Goal: Task Accomplishment & Management: Manage account settings

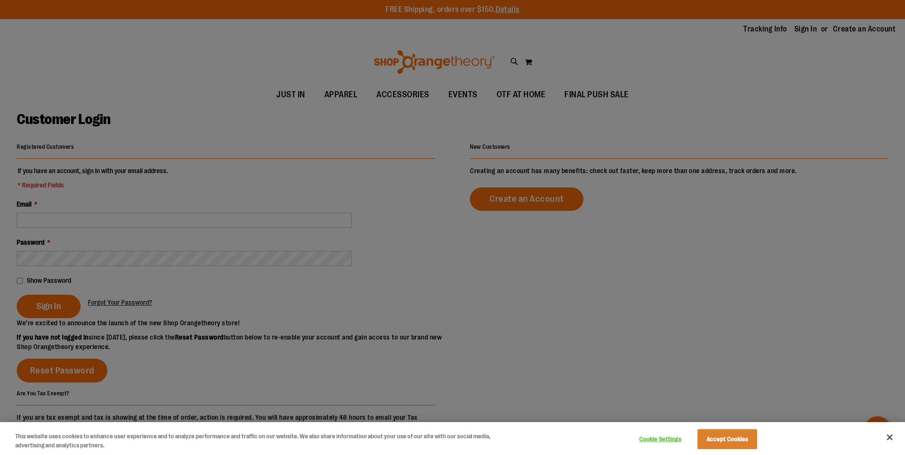
click at [84, 221] on div at bounding box center [452, 227] width 905 height 455
click at [84, 219] on div at bounding box center [452, 227] width 905 height 455
click at [738, 443] on button "Accept Cookies" at bounding box center [728, 439] width 60 height 20
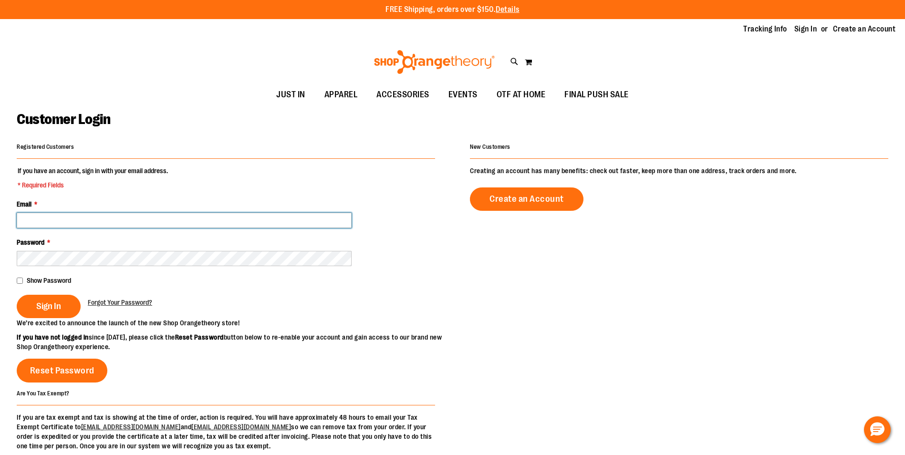
click at [75, 224] on input "Email *" at bounding box center [184, 220] width 335 height 15
type input "**********"
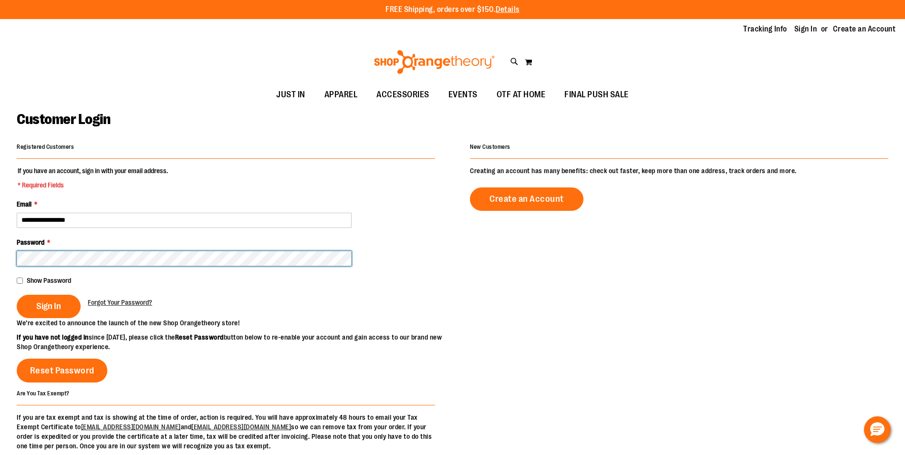
click at [0, 257] on html "Skip to Content The store will not work correctly when cookies are disabled. FR…" at bounding box center [452, 227] width 905 height 455
click at [17, 295] on button "Sign In" at bounding box center [49, 306] width 64 height 23
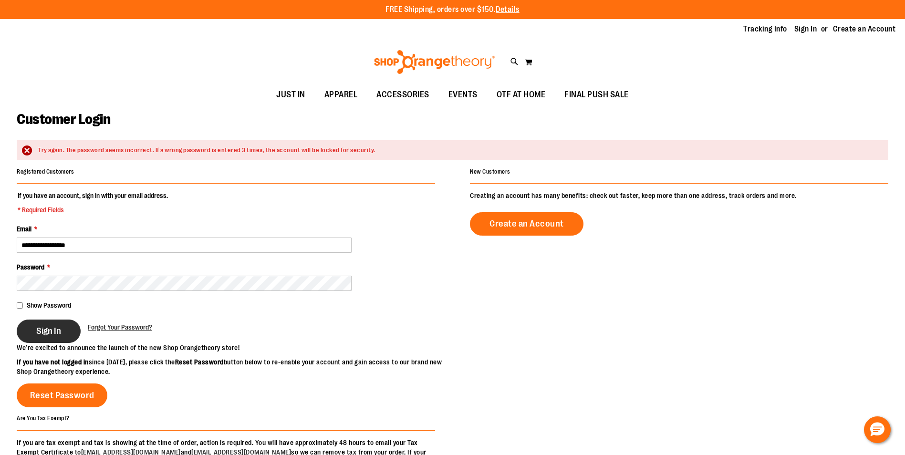
click at [50, 334] on span "Sign In" at bounding box center [48, 331] width 25 height 10
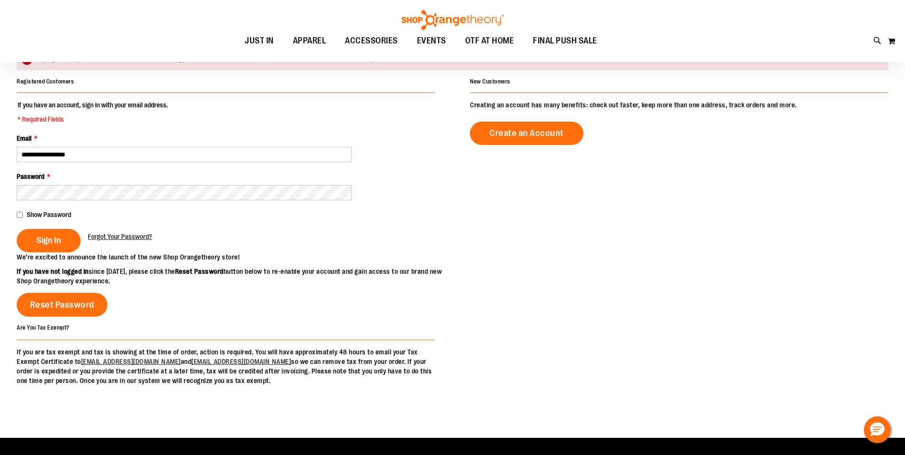
scroll to position [95, 0]
